Goal: Navigation & Orientation: Find specific page/section

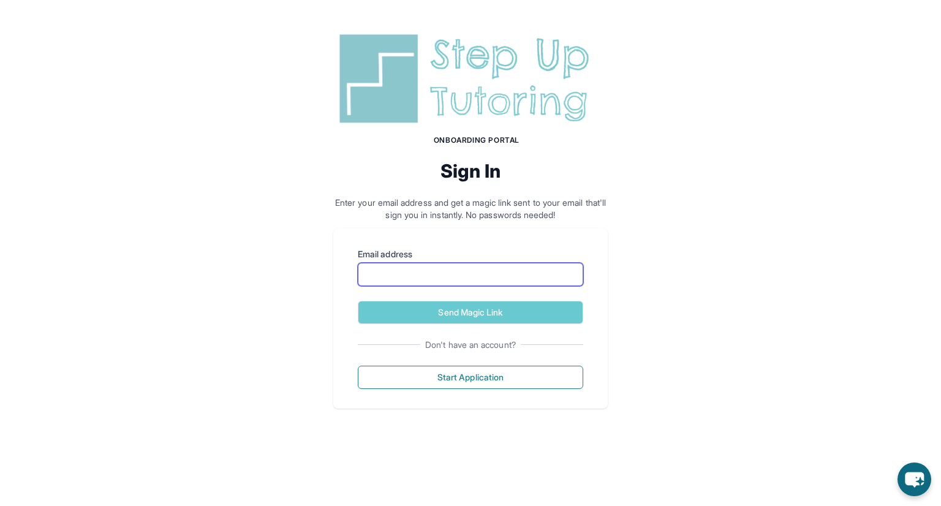
click at [551, 266] on input "Email address" at bounding box center [470, 274] width 225 height 23
type input "**********"
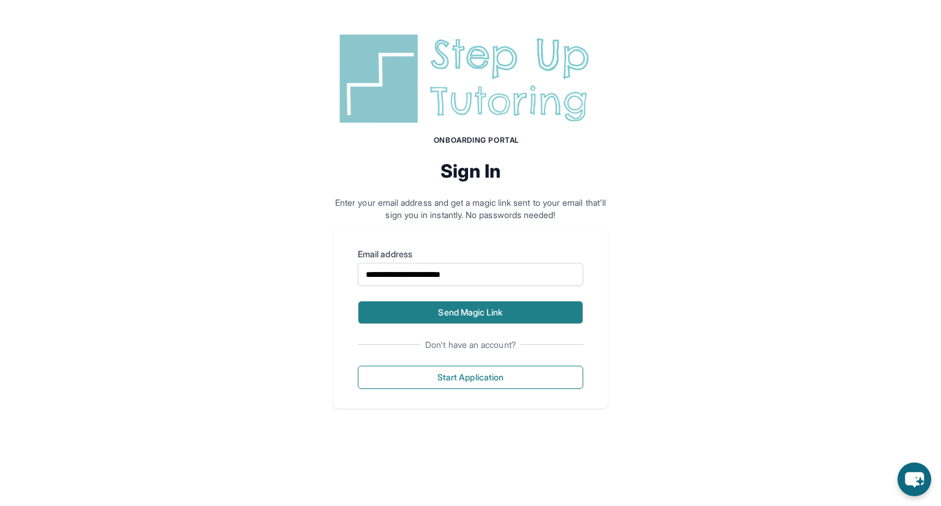
click at [510, 310] on button "Send Magic Link" at bounding box center [470, 312] width 225 height 23
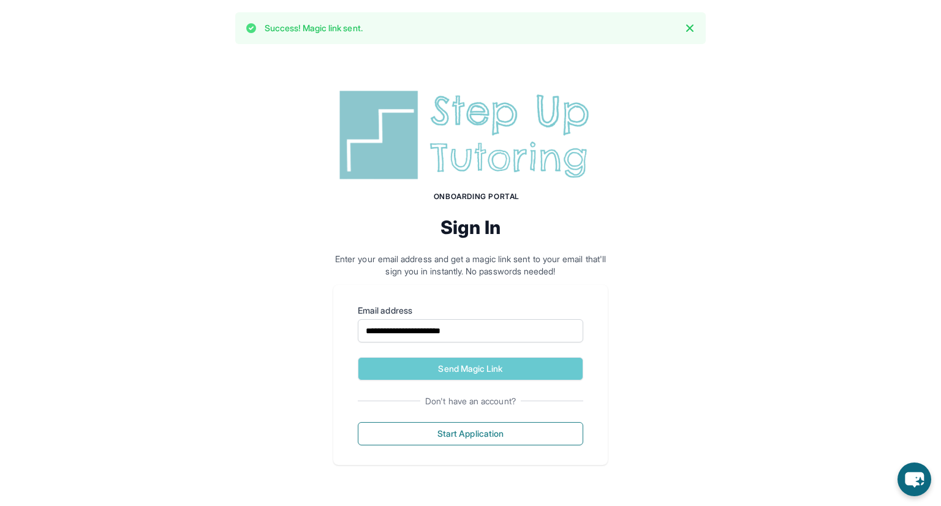
click at [657, 149] on div "**********" at bounding box center [470, 275] width 941 height 438
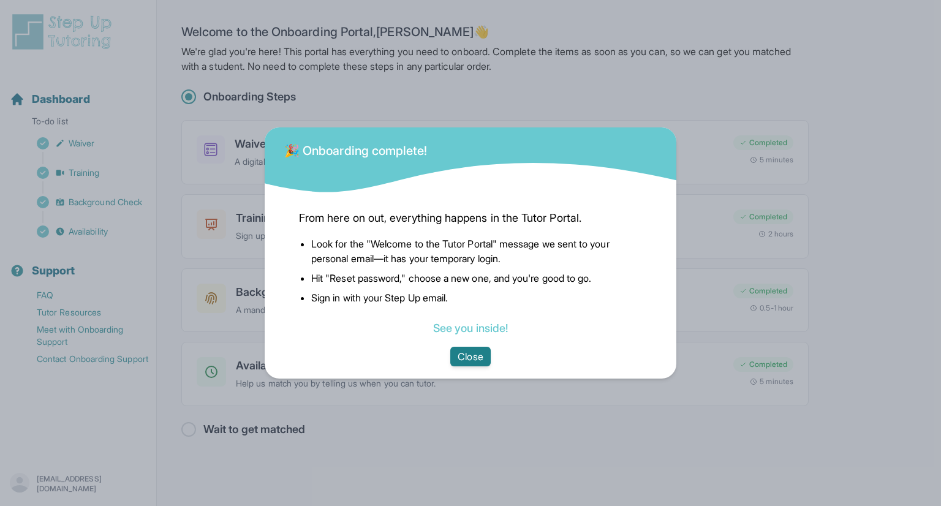
click at [471, 354] on button "Close" at bounding box center [470, 357] width 40 height 20
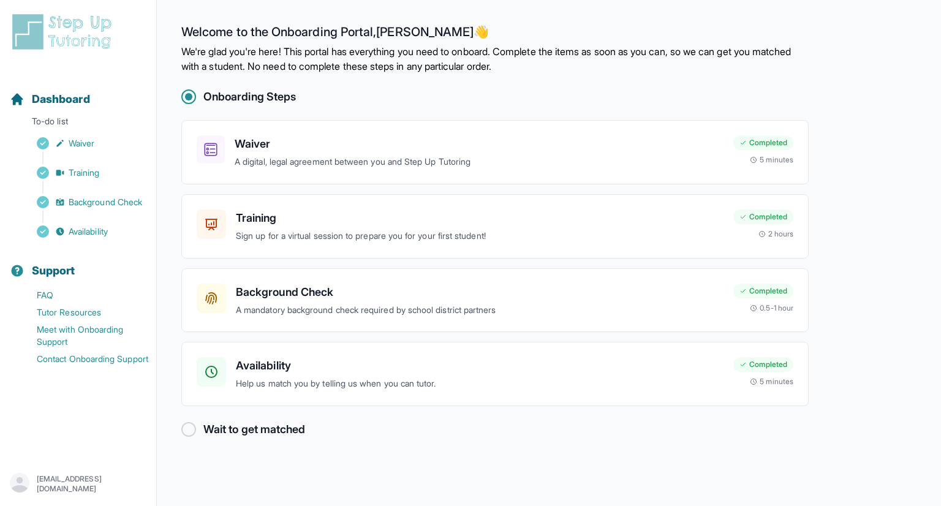
click at [189, 429] on div at bounding box center [188, 429] width 15 height 15
click at [20, 29] on img at bounding box center [64, 31] width 109 height 39
click at [35, 33] on img at bounding box center [64, 31] width 109 height 39
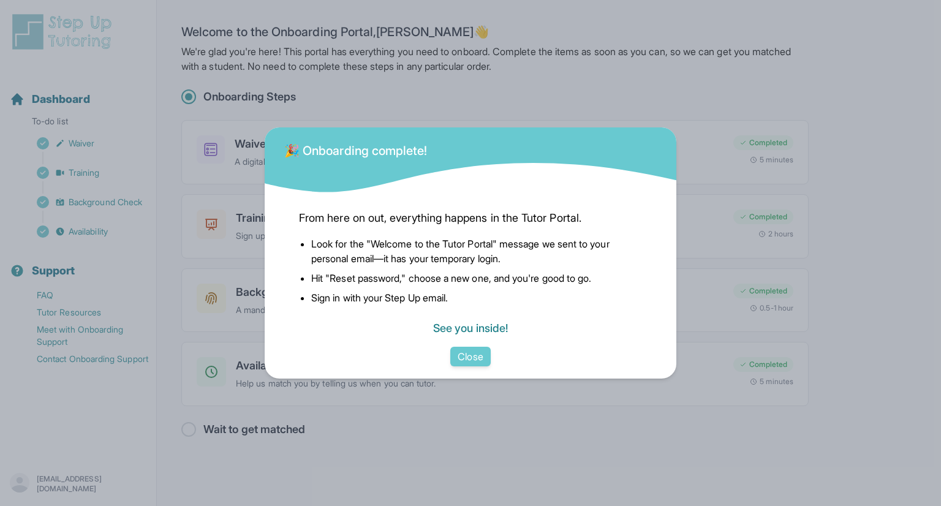
click at [458, 325] on link "See you inside!" at bounding box center [470, 328] width 75 height 13
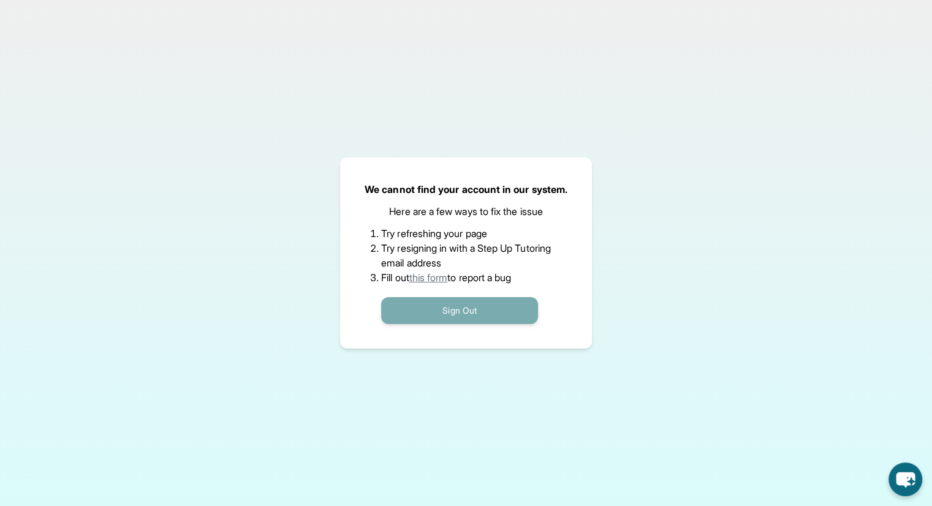
click at [423, 309] on button "Sign Out" at bounding box center [459, 310] width 157 height 27
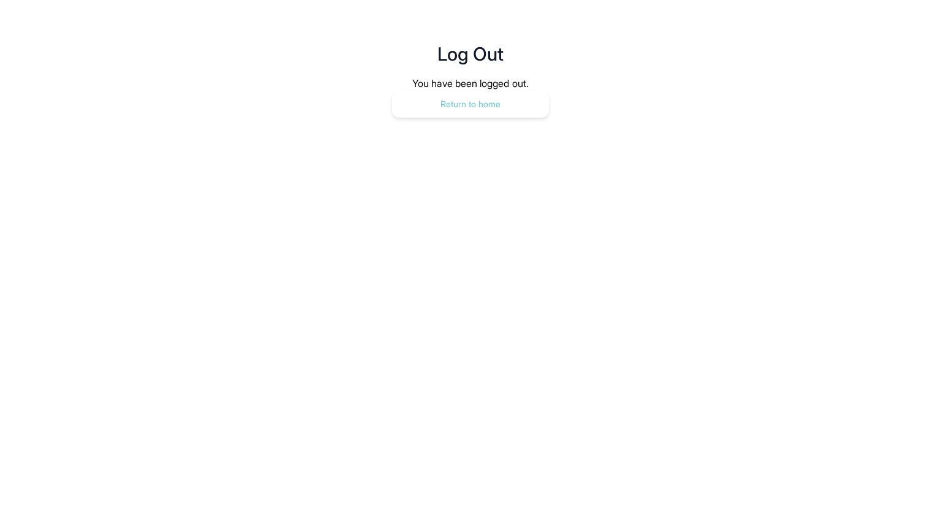
click at [514, 101] on button "Return to home" at bounding box center [470, 104] width 157 height 27
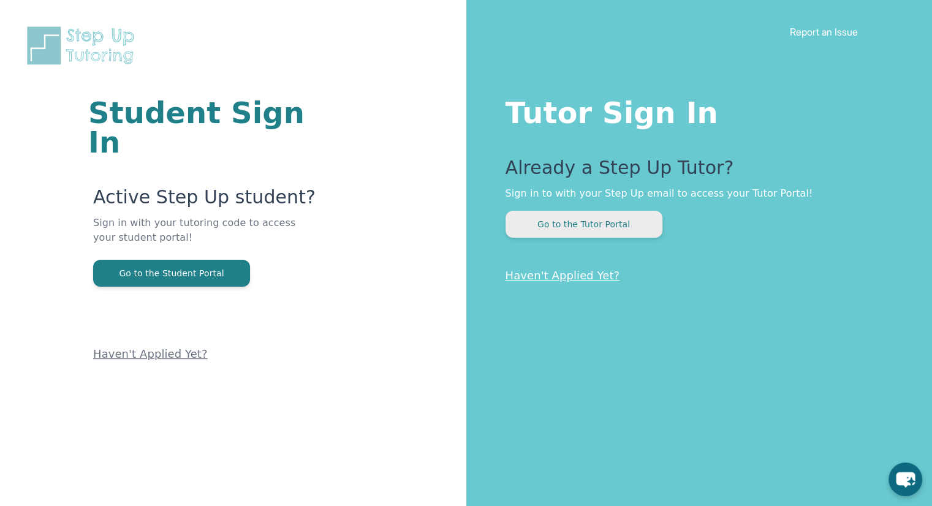
click at [583, 223] on button "Go to the Tutor Portal" at bounding box center [583, 224] width 157 height 27
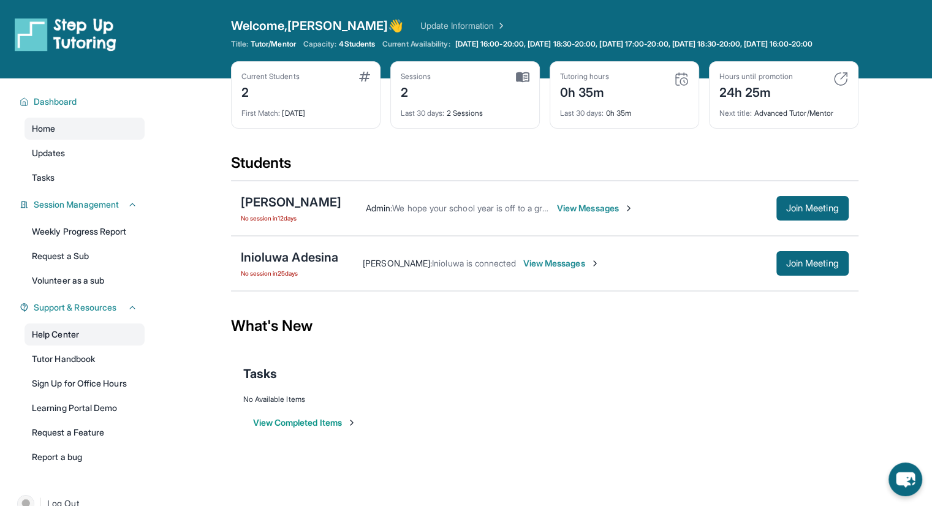
click at [83, 343] on link "Help Center" at bounding box center [85, 334] width 120 height 22
drag, startPoint x: 233, startPoint y: 263, endPoint x: 338, endPoint y: 266, distance: 104.8
click at [338, 266] on div "Inioluwa Adesina No session [DATE] [PERSON_NAME] : [GEOGRAPHIC_DATA] is connect…" at bounding box center [544, 263] width 627 height 55
copy div "Inioluwa Adesina"
click at [488, 165] on div "Students" at bounding box center [544, 166] width 627 height 27
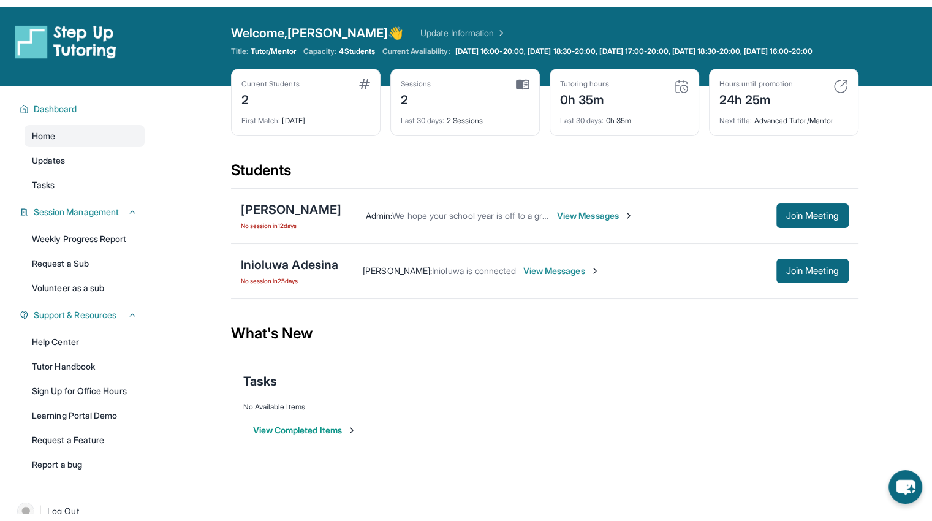
scroll to position [1, 0]
